Goal: Task Accomplishment & Management: Manage account settings

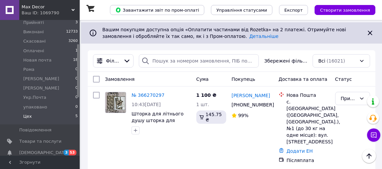
scroll to position [90, 0]
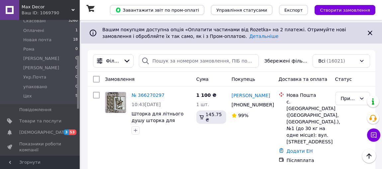
click at [43, 129] on span "[DEMOGRAPHIC_DATA]" at bounding box center [43, 132] width 49 height 6
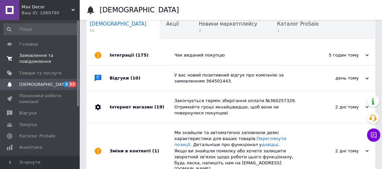
drag, startPoint x: 78, startPoint y: 61, endPoint x: 74, endPoint y: 60, distance: 3.9
click at [74, 60] on div "Головна Замовлення та повідомлення 0 0 Товари та послуги Сповіщення 3 53 Показн…" at bounding box center [40, 87] width 80 height 135
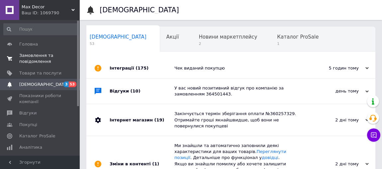
click at [76, 63] on div "Головна Замовлення та повідомлення 0 0 Товари та послуги Сповіщення 3 53 Показн…" at bounding box center [40, 87] width 80 height 135
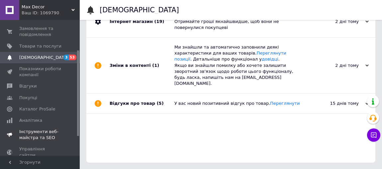
scroll to position [17, 0]
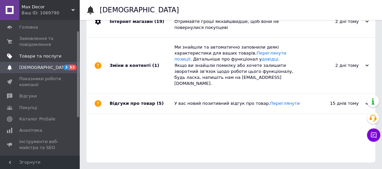
click at [41, 56] on span "Товари та послуги" at bounding box center [40, 56] width 42 height 6
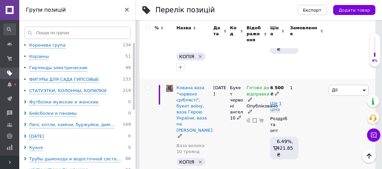
scroll to position [302, 0]
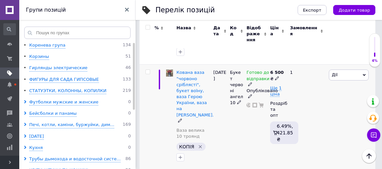
click at [199, 144] on icon "Видалити мітку" at bounding box center [199, 146] width 5 height 5
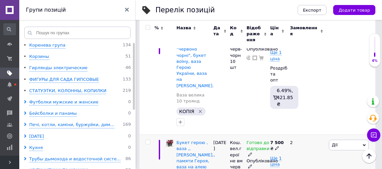
scroll to position [483, 0]
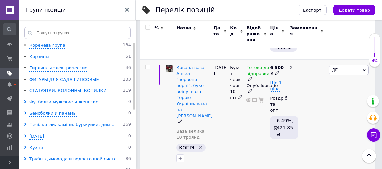
click at [199, 145] on icon "Видалити мітку" at bounding box center [199, 147] width 5 height 5
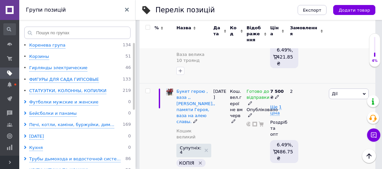
scroll to position [543, 0]
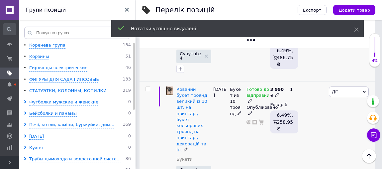
scroll to position [664, 0]
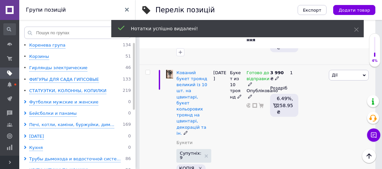
click at [198, 165] on icon "Видалити мітку" at bounding box center [199, 167] width 5 height 5
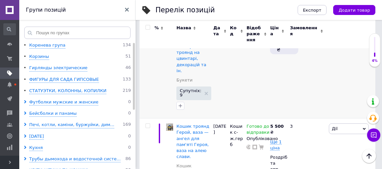
scroll to position [754, 0]
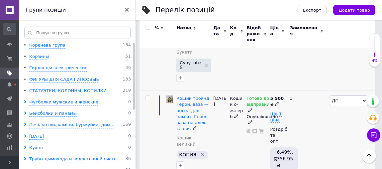
click at [201, 152] on icon "Видалити мітку" at bounding box center [202, 154] width 5 height 5
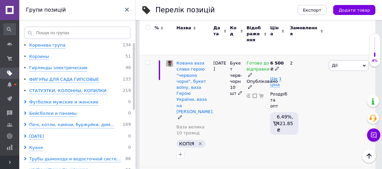
scroll to position [211, 0]
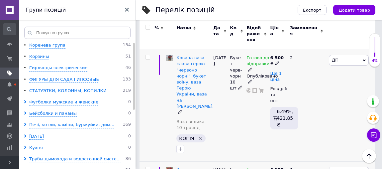
click at [200, 135] on icon "Видалити мітку" at bounding box center [199, 137] width 5 height 5
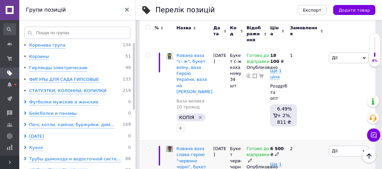
scroll to position [120, 0]
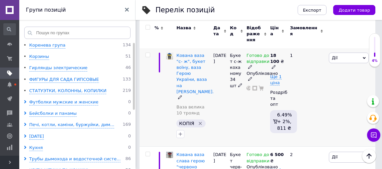
click at [200, 120] on icon "Видалити мітку" at bounding box center [199, 122] width 5 height 5
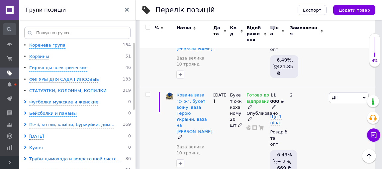
scroll to position [362, 0]
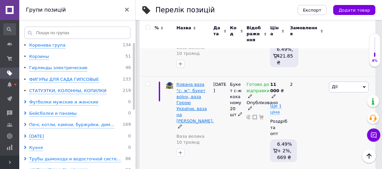
click at [190, 82] on span "Кована ваза "с- ж", букет воїну, ваза Герою України, ваза на [PERSON_NAME]." at bounding box center [194, 102] width 37 height 41
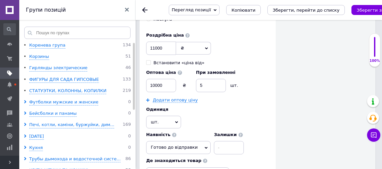
scroll to position [543, 0]
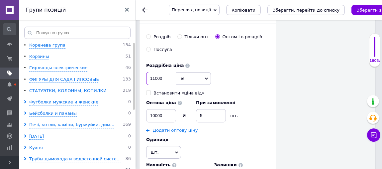
click at [156, 72] on input "11000" at bounding box center [161, 78] width 30 height 13
checkbox input "true"
type input "1100"
checkbox input "true"
type input "100"
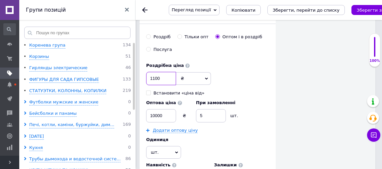
checkbox input "true"
type input "00"
checkbox input "true"
type input "100"
checkbox input "true"
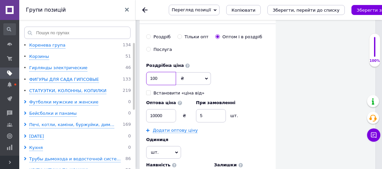
type input "1500"
click at [152, 72] on input "1500" at bounding box center [161, 78] width 30 height 13
checkbox input "true"
type input "10500"
checkbox input "true"
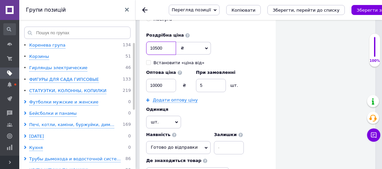
scroll to position [603, 0]
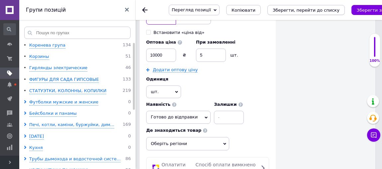
type input "10500"
click at [306, 9] on icon "Зберегти, перейти до списку" at bounding box center [305, 10] width 67 height 5
checkbox input "true"
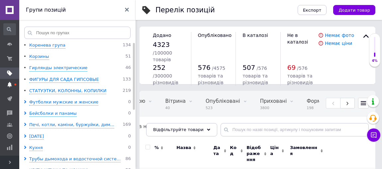
click at [11, 83] on icon at bounding box center [9, 84] width 5 height 5
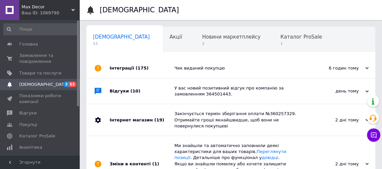
scroll to position [0, 3]
click at [35, 84] on span "[DEMOGRAPHIC_DATA]" at bounding box center [43, 84] width 49 height 6
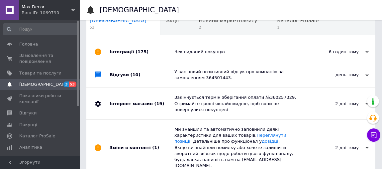
scroll to position [0, 0]
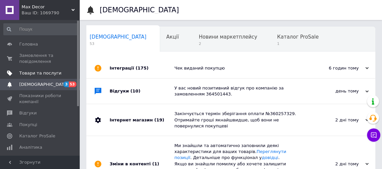
click at [33, 72] on span "Товари та послуги" at bounding box center [40, 73] width 42 height 6
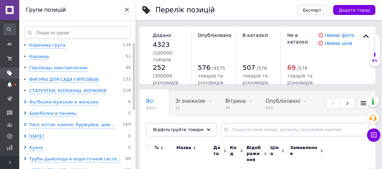
click at [10, 83] on use at bounding box center [9, 84] width 4 height 5
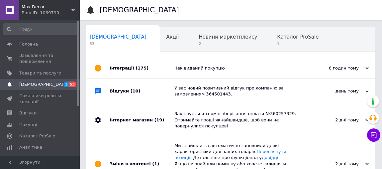
click at [47, 85] on span "[DEMOGRAPHIC_DATA]" at bounding box center [40, 84] width 42 height 6
click at [198, 39] on span "Новини маркетплейсу" at bounding box center [227, 37] width 58 height 6
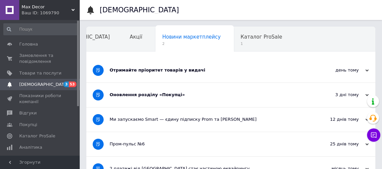
click at [147, 71] on div "Отримайте пріоритет товарів у видачі" at bounding box center [206, 70] width 192 height 6
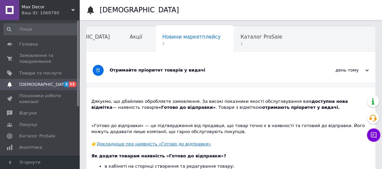
click at [35, 83] on span "[DEMOGRAPHIC_DATA]" at bounding box center [43, 84] width 49 height 6
click at [34, 45] on span "Головна" at bounding box center [28, 44] width 19 height 6
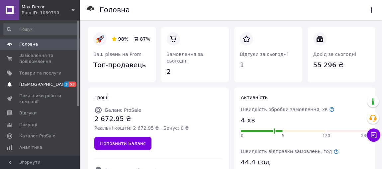
click at [36, 84] on span "[DEMOGRAPHIC_DATA]" at bounding box center [43, 84] width 49 height 6
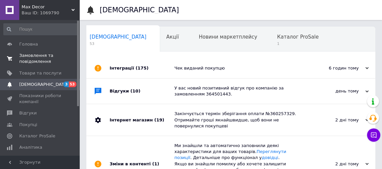
click at [35, 56] on span "Замовлення та повідомлення" at bounding box center [40, 58] width 42 height 12
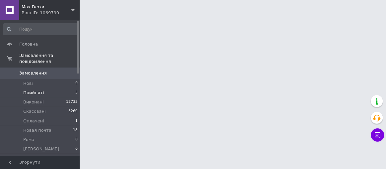
click at [39, 90] on span "Прийняті" at bounding box center [33, 93] width 21 height 6
click at [38, 90] on span "Прийняті" at bounding box center [33, 93] width 21 height 6
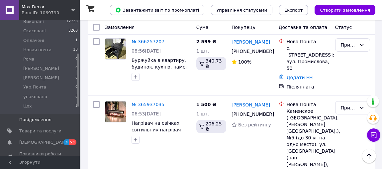
scroll to position [90, 0]
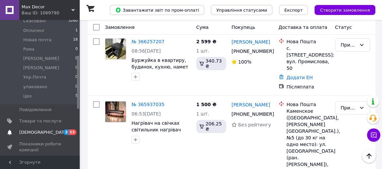
click at [40, 129] on span "[DEMOGRAPHIC_DATA]" at bounding box center [43, 132] width 49 height 6
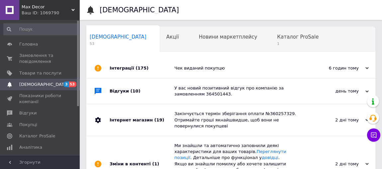
click at [73, 9] on icon at bounding box center [72, 9] width 3 height 3
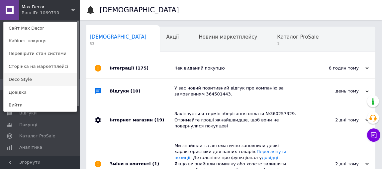
click at [45, 78] on link "Deco Style" at bounding box center [40, 79] width 73 height 13
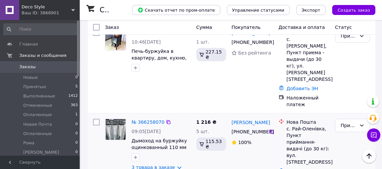
scroll to position [30, 0]
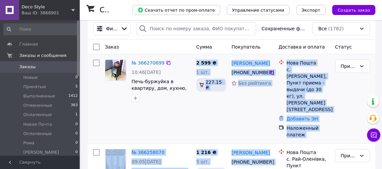
click at [352, 101] on div "Принят" at bounding box center [352, 99] width 40 height 84
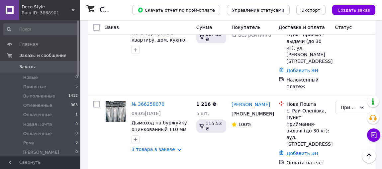
scroll to position [0, 0]
